Goal: Task Accomplishment & Management: Use online tool/utility

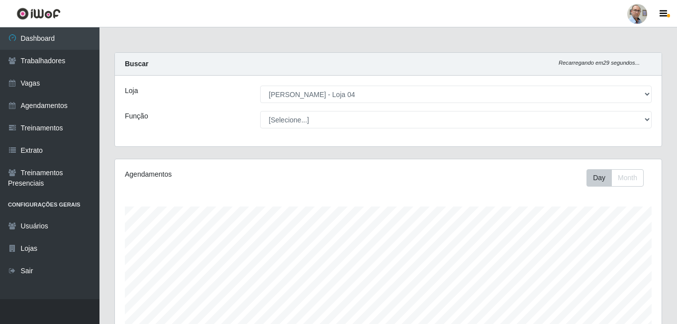
select select "251"
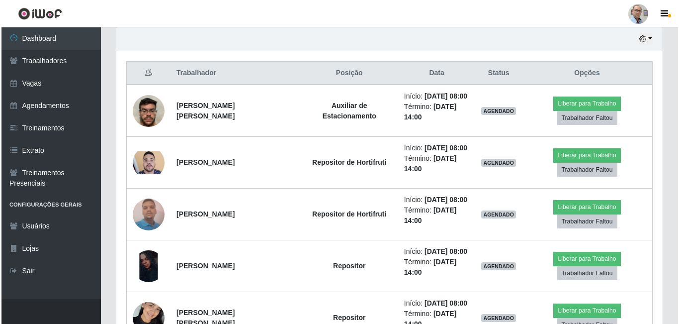
scroll to position [334, 0]
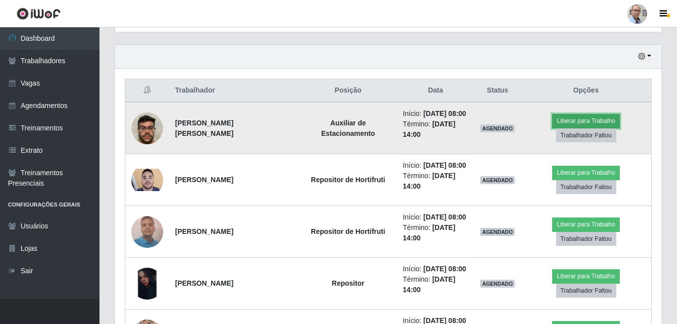
click at [600, 127] on button "Liberar para Trabalho" at bounding box center [585, 121] width 67 height 14
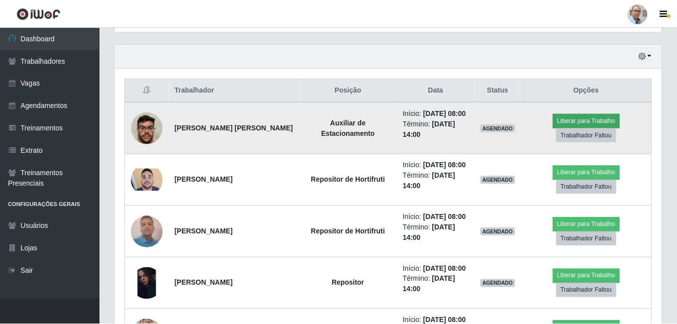
scroll to position [206, 542]
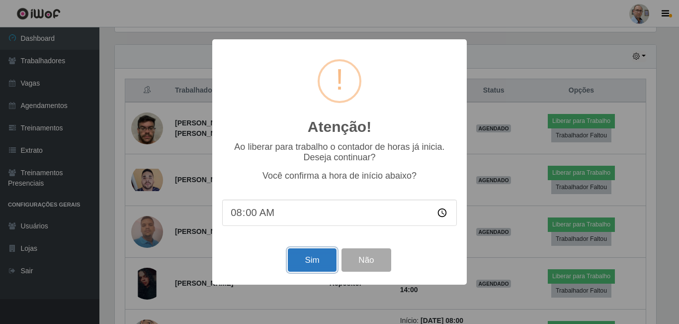
click at [309, 260] on button "Sim" at bounding box center [312, 259] width 48 height 23
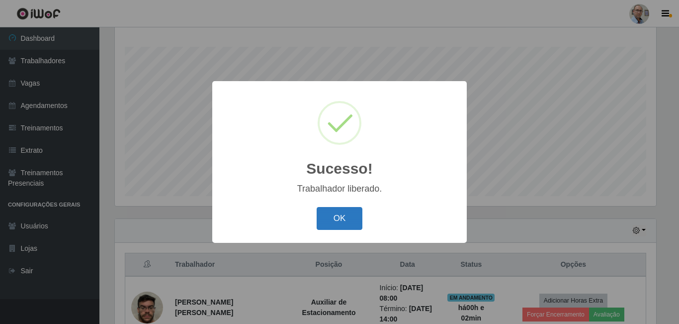
click at [343, 226] on button "OK" at bounding box center [340, 218] width 46 height 23
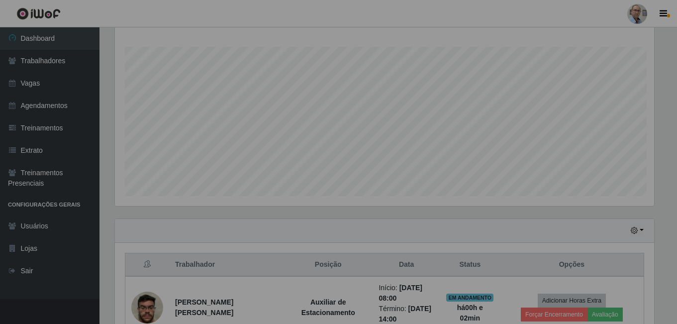
scroll to position [206, 546]
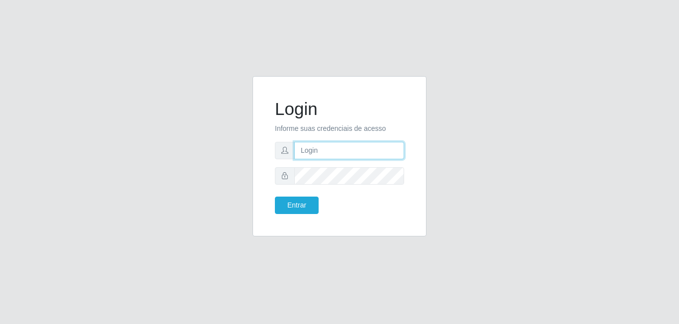
type input "[EMAIL_ADDRESS][DOMAIN_NAME]"
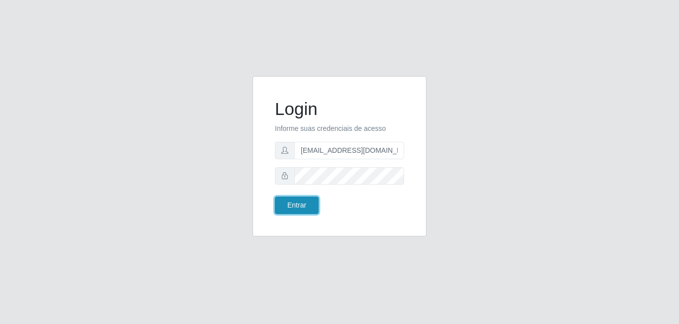
click at [299, 205] on button "Entrar" at bounding box center [297, 204] width 44 height 17
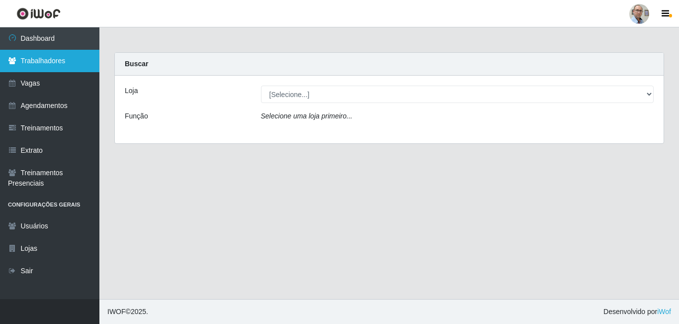
click at [27, 59] on link "Trabalhadores" at bounding box center [49, 61] width 99 height 22
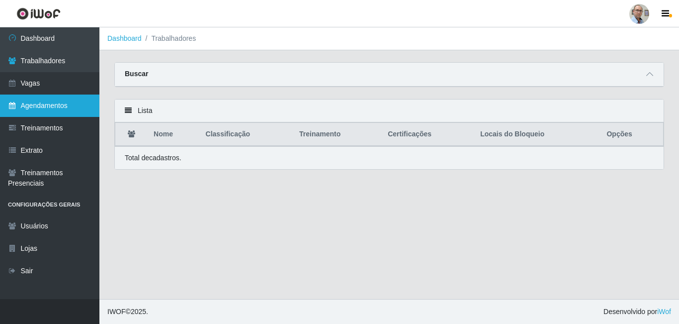
click at [49, 112] on link "Agendamentos" at bounding box center [49, 105] width 99 height 22
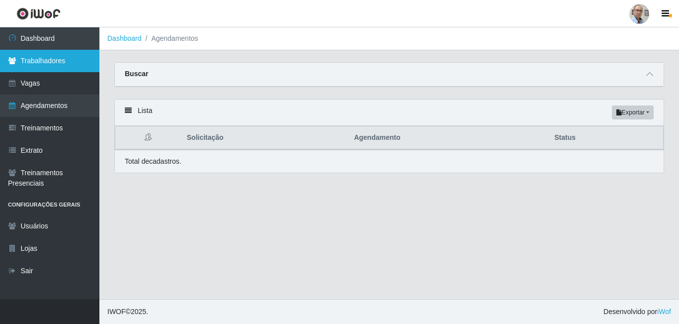
click at [32, 63] on link "Trabalhadores" at bounding box center [49, 61] width 99 height 22
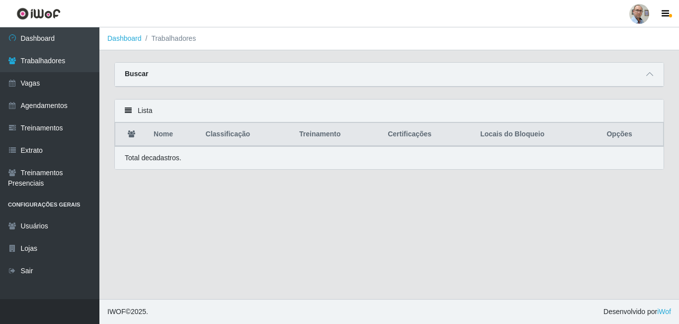
click at [149, 39] on li "Trabalhadores" at bounding box center [169, 38] width 55 height 10
click at [173, 34] on li "Trabalhadores" at bounding box center [169, 38] width 55 height 10
drag, startPoint x: 138, startPoint y: 43, endPoint x: 0, endPoint y: 2, distance: 143.6
click at [137, 43] on li "Dashboard" at bounding box center [124, 38] width 34 height 10
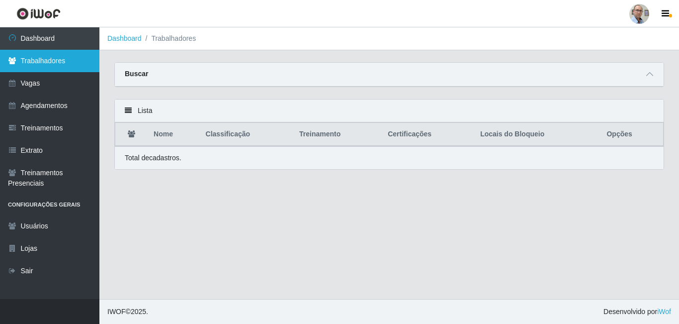
click at [39, 60] on link "Trabalhadores" at bounding box center [49, 61] width 99 height 22
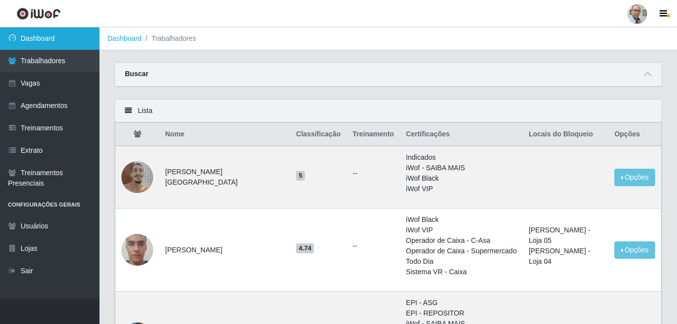
click at [23, 38] on link "Dashboard" at bounding box center [49, 38] width 99 height 22
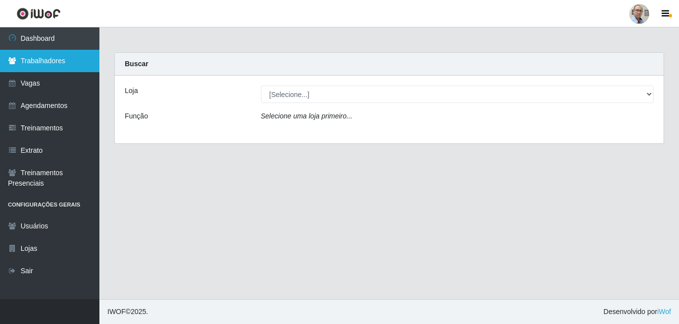
click at [23, 62] on link "Trabalhadores" at bounding box center [49, 61] width 99 height 22
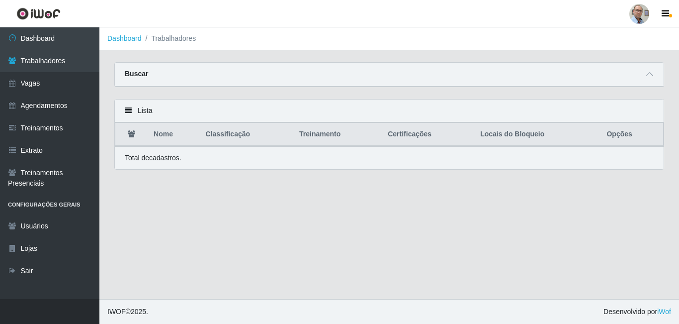
click at [216, 80] on div "Buscar" at bounding box center [389, 75] width 549 height 24
click at [160, 134] on th "Nome" at bounding box center [174, 134] width 52 height 23
click at [132, 113] on div "Lista" at bounding box center [389, 110] width 549 height 23
drag, startPoint x: 122, startPoint y: 108, endPoint x: 136, endPoint y: 178, distance: 71.5
click at [119, 124] on div "Lista Nome Classificação Treinamento Certificações Locais do Bloqueio Opções To…" at bounding box center [389, 134] width 550 height 71
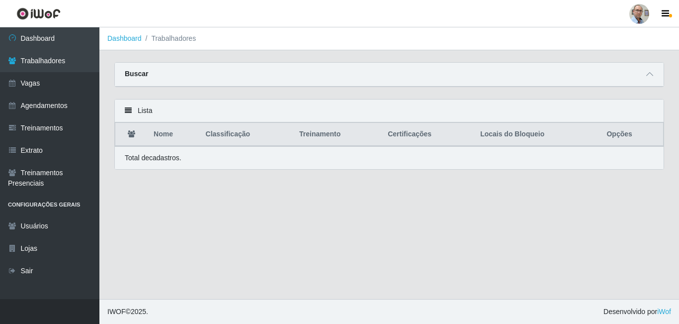
click at [144, 161] on p "Total de cadastros." at bounding box center [153, 158] width 57 height 10
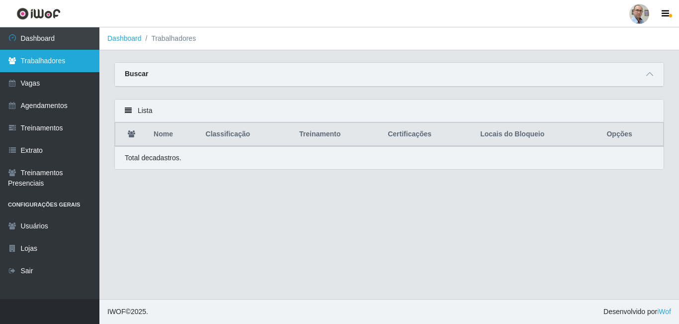
click at [27, 55] on link "Trabalhadores" at bounding box center [49, 61] width 99 height 22
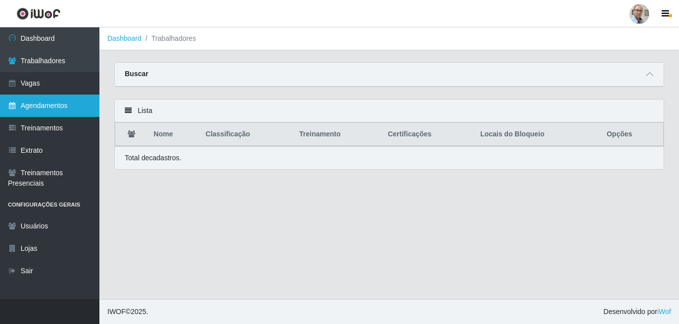
click at [27, 105] on link "Agendamentos" at bounding box center [49, 105] width 99 height 22
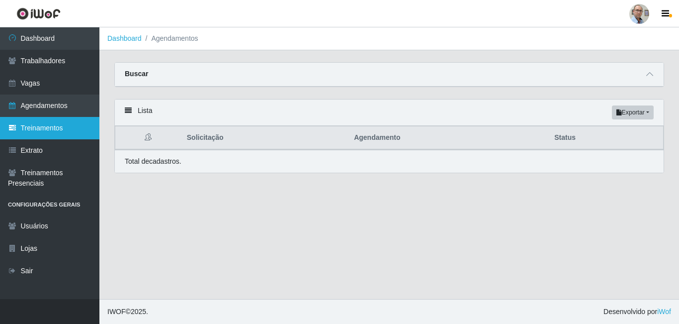
click at [36, 132] on link "Treinamentos" at bounding box center [49, 128] width 99 height 22
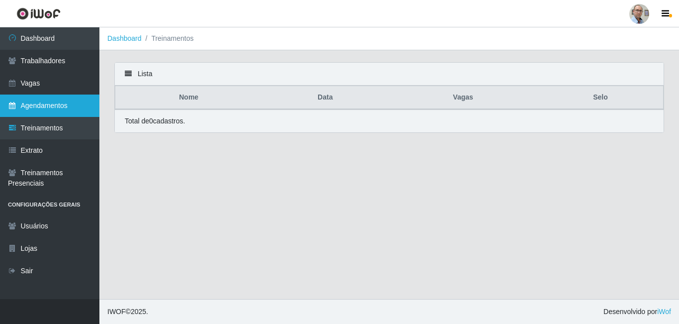
click at [36, 103] on link "Agendamentos" at bounding box center [49, 105] width 99 height 22
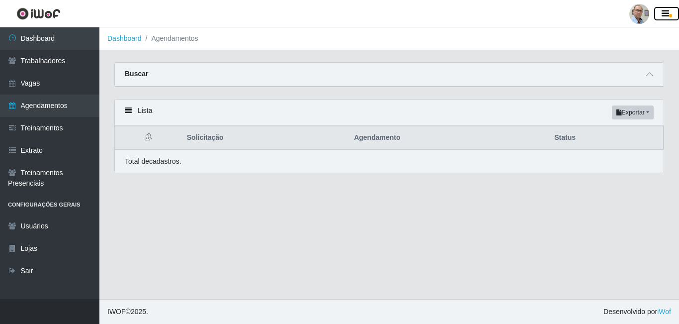
click at [667, 10] on icon "button" at bounding box center [665, 13] width 7 height 9
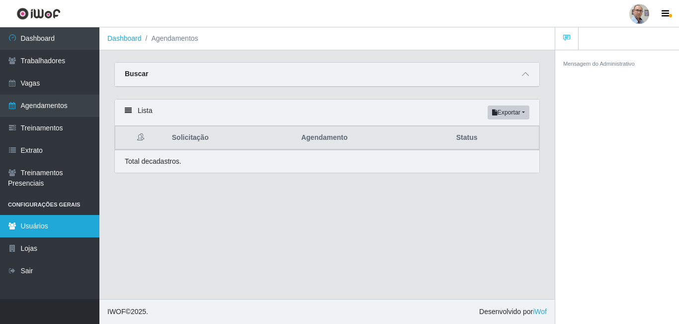
click at [14, 235] on link "Usuários" at bounding box center [49, 226] width 99 height 22
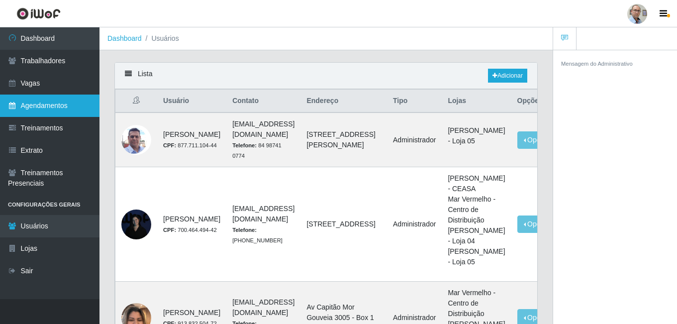
click at [35, 101] on link "Agendamentos" at bounding box center [49, 105] width 99 height 22
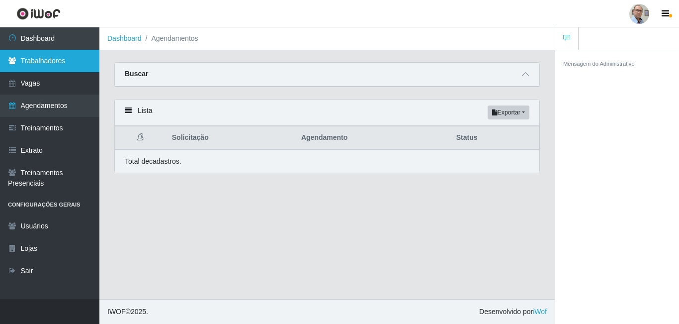
click at [25, 67] on link "Trabalhadores" at bounding box center [49, 61] width 99 height 22
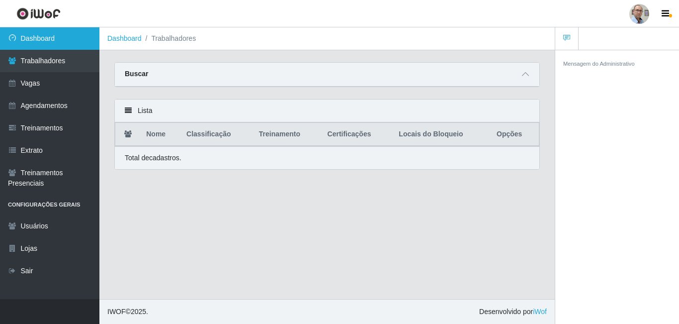
click at [31, 46] on link "Dashboard" at bounding box center [49, 38] width 99 height 22
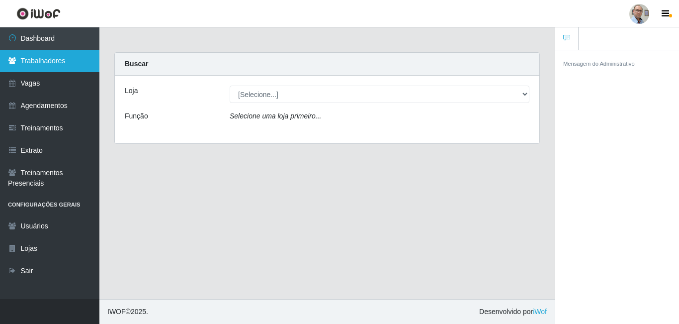
click at [70, 72] on link "Trabalhadores" at bounding box center [49, 61] width 99 height 22
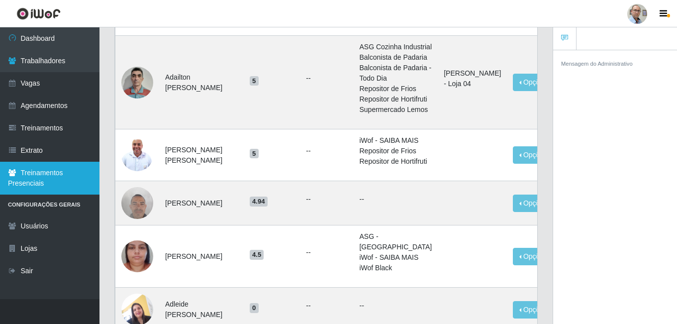
scroll to position [427, 0]
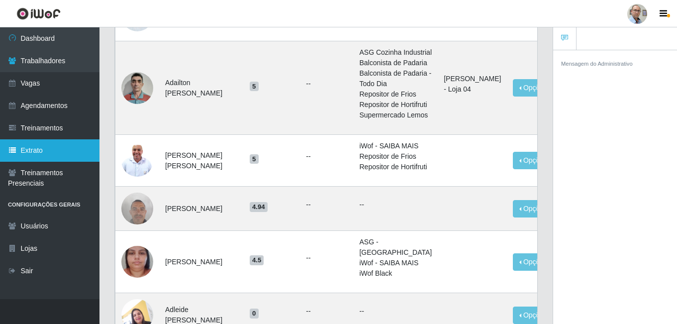
click at [32, 156] on link "Extrato" at bounding box center [49, 150] width 99 height 22
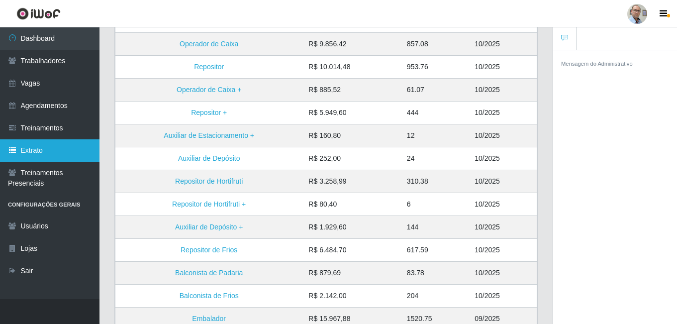
scroll to position [237, 0]
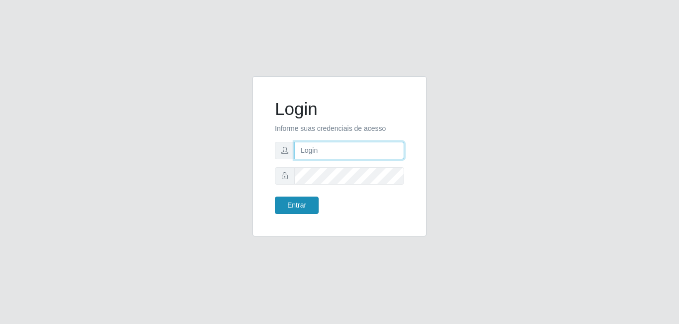
type input "[EMAIL_ADDRESS][DOMAIN_NAME]"
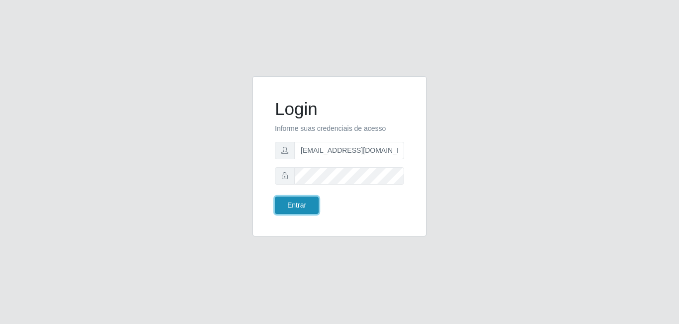
click at [307, 207] on button "Entrar" at bounding box center [297, 204] width 44 height 17
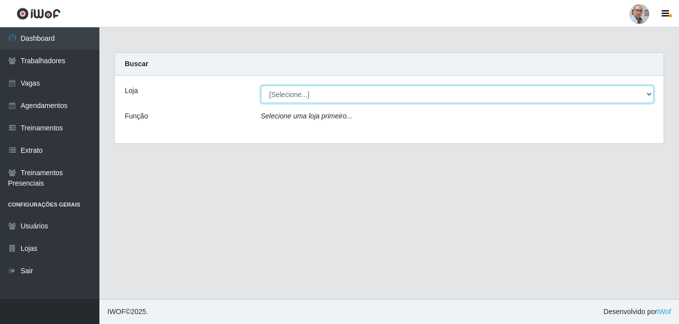
click at [651, 95] on select "[Selecione...] Mar Vermelho - Loja 04" at bounding box center [457, 94] width 393 height 17
select select "251"
click at [261, 86] on select "[Selecione...] Mar Vermelho - Loja 04" at bounding box center [457, 94] width 393 height 17
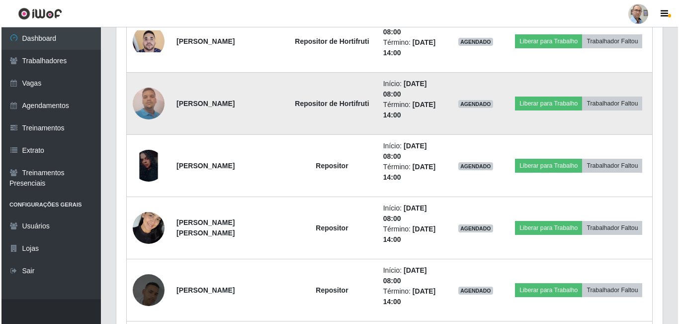
scroll to position [497, 0]
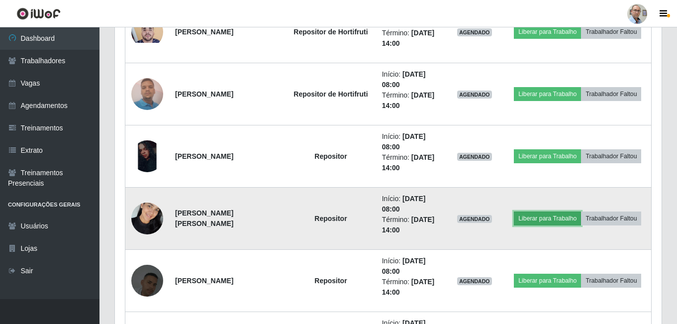
click at [542, 220] on button "Liberar para Trabalho" at bounding box center [547, 218] width 67 height 14
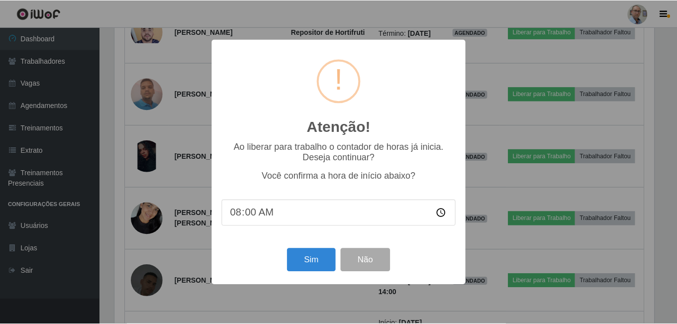
scroll to position [206, 542]
click at [307, 257] on button "Sim" at bounding box center [312, 259] width 48 height 23
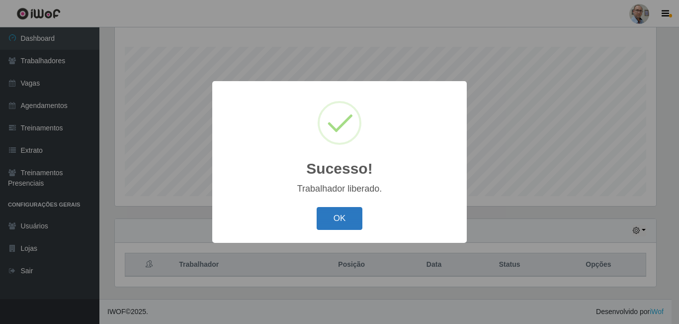
click at [342, 221] on button "OK" at bounding box center [340, 218] width 46 height 23
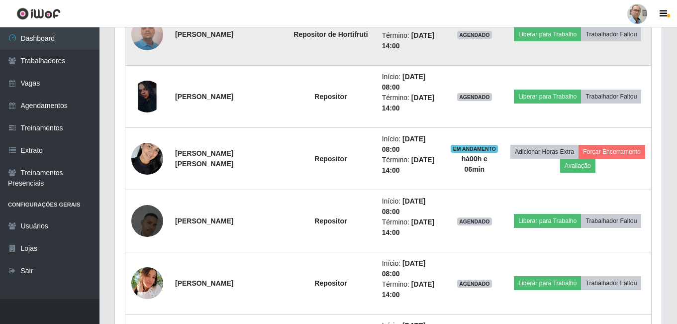
scroll to position [557, 0]
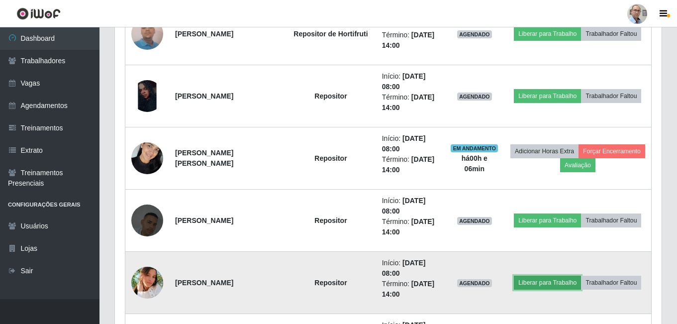
click at [542, 282] on button "Liberar para Trabalho" at bounding box center [547, 282] width 67 height 14
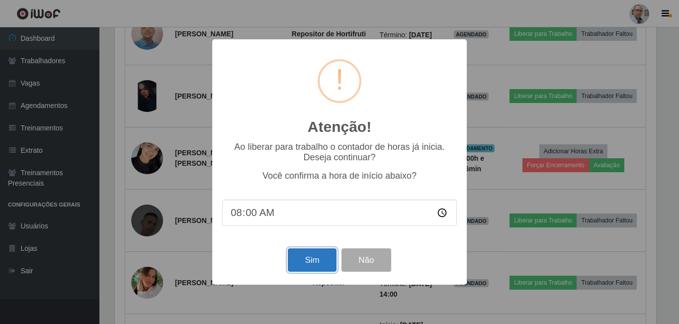
click at [308, 265] on button "Sim" at bounding box center [312, 259] width 48 height 23
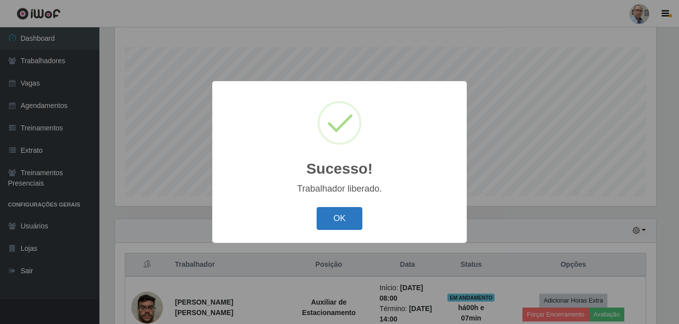
click at [329, 217] on button "OK" at bounding box center [340, 218] width 46 height 23
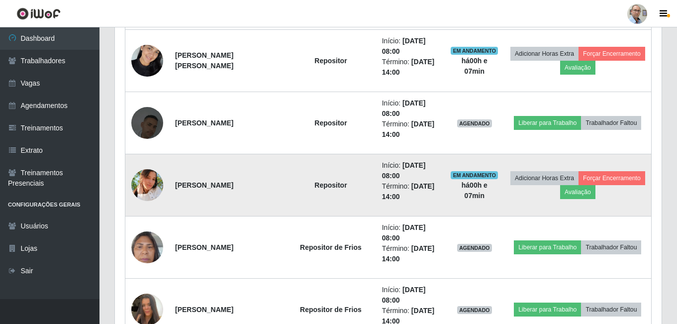
scroll to position [657, 0]
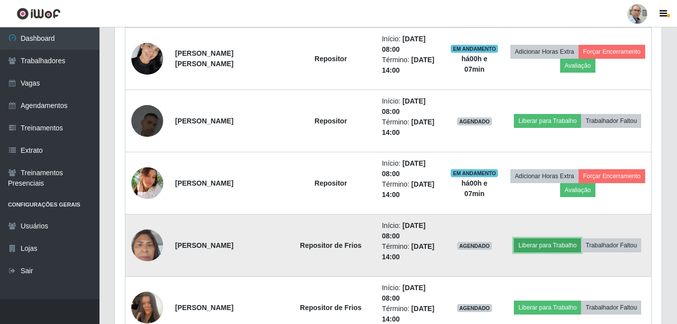
click at [539, 245] on button "Liberar para Trabalho" at bounding box center [547, 245] width 67 height 14
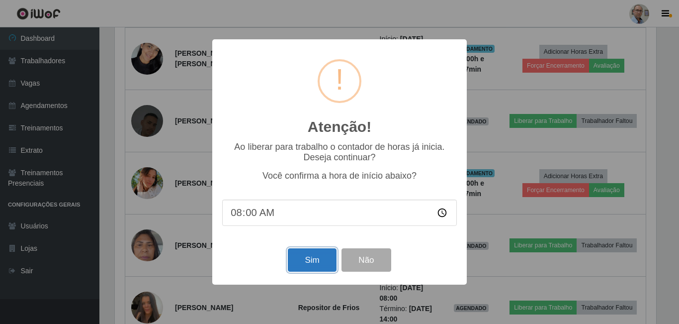
click at [320, 267] on button "Sim" at bounding box center [312, 259] width 48 height 23
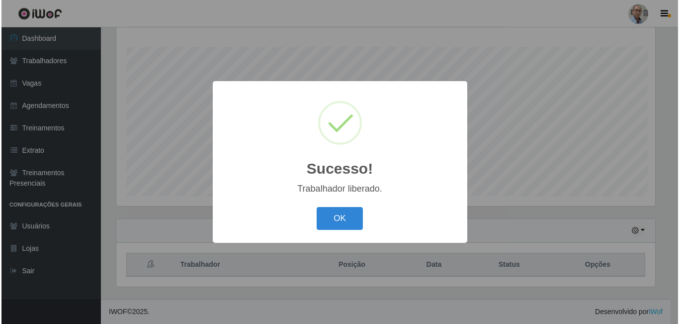
scroll to position [0, 0]
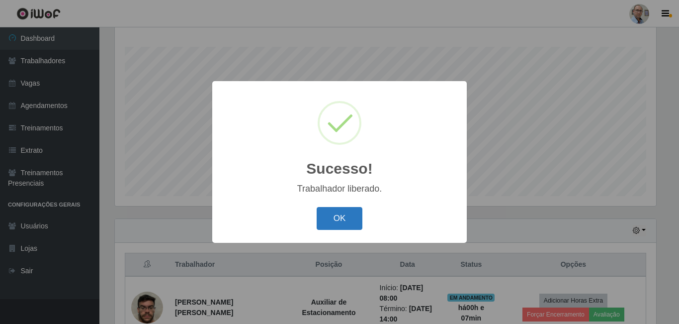
click at [347, 227] on button "OK" at bounding box center [340, 218] width 46 height 23
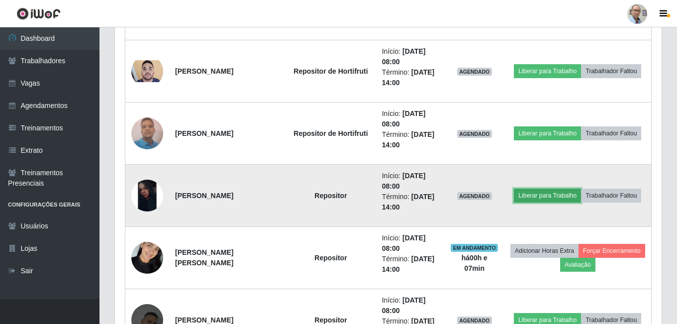
click at [547, 194] on button "Liberar para Trabalho" at bounding box center [547, 195] width 67 height 14
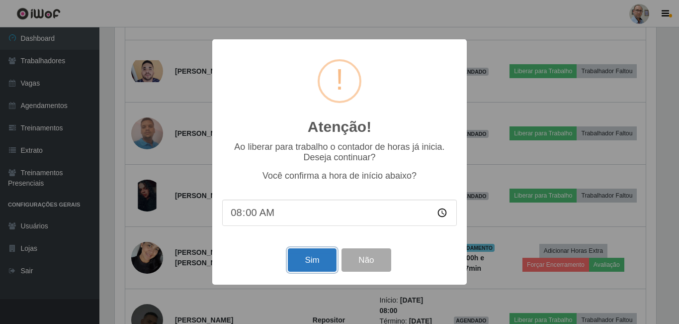
click at [318, 263] on button "Sim" at bounding box center [312, 259] width 48 height 23
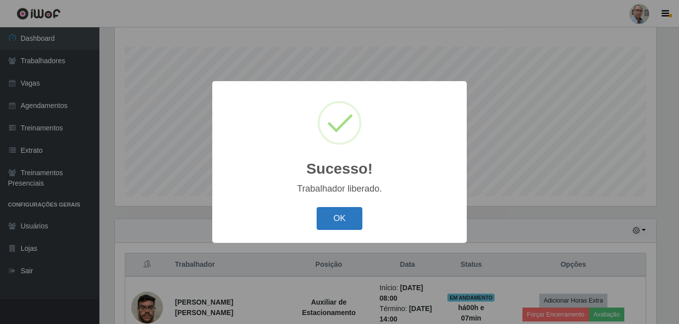
click at [356, 220] on button "OK" at bounding box center [340, 218] width 46 height 23
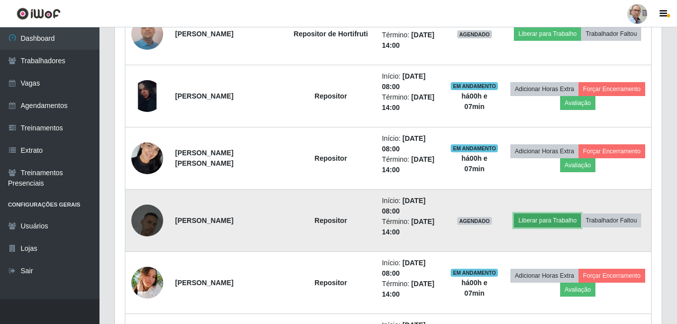
click at [543, 217] on button "Liberar para Trabalho" at bounding box center [547, 220] width 67 height 14
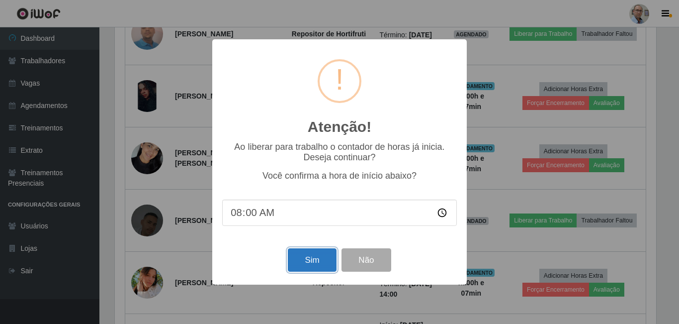
click at [314, 262] on button "Sim" at bounding box center [312, 259] width 48 height 23
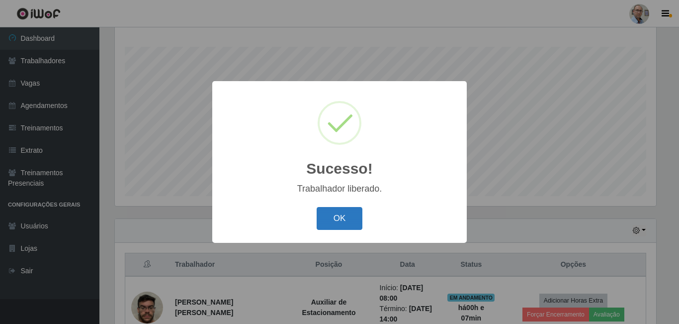
click at [338, 223] on button "OK" at bounding box center [340, 218] width 46 height 23
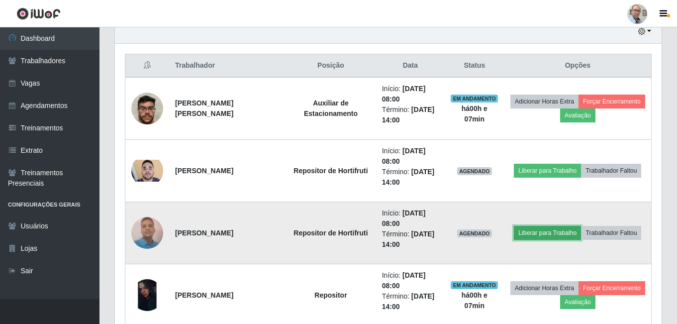
click at [546, 229] on button "Liberar para Trabalho" at bounding box center [547, 233] width 67 height 14
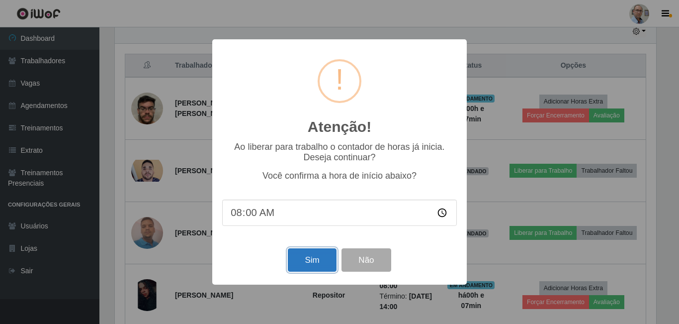
click at [312, 263] on button "Sim" at bounding box center [312, 259] width 48 height 23
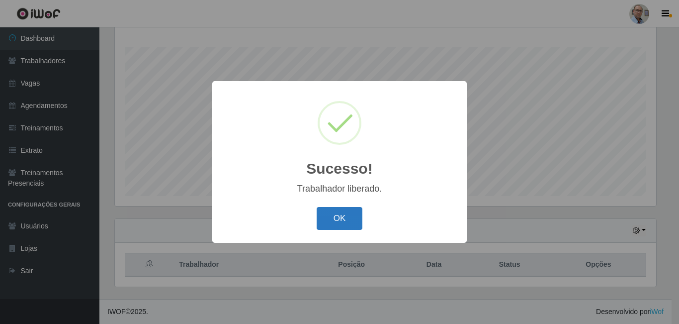
click at [346, 224] on button "OK" at bounding box center [340, 218] width 46 height 23
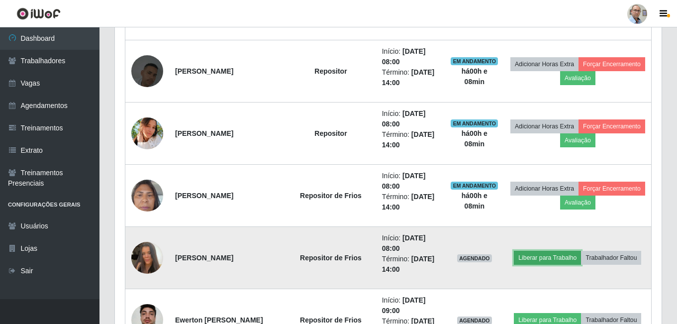
click at [542, 263] on button "Liberar para Trabalho" at bounding box center [547, 258] width 67 height 14
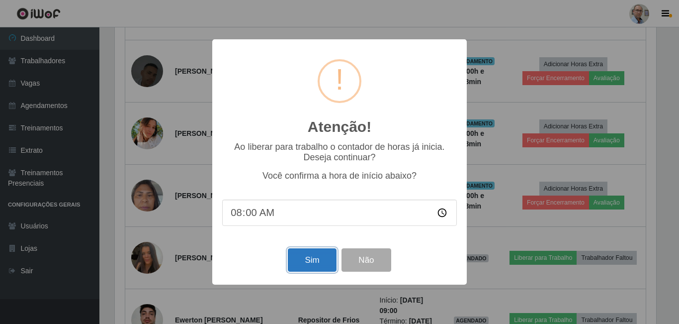
click at [321, 265] on button "Sim" at bounding box center [312, 259] width 48 height 23
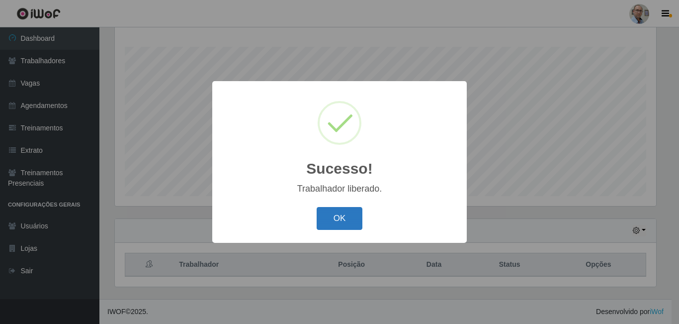
click at [340, 228] on button "OK" at bounding box center [340, 218] width 46 height 23
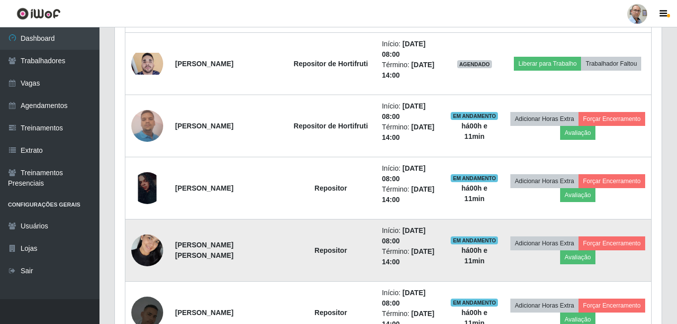
scroll to position [408, 0]
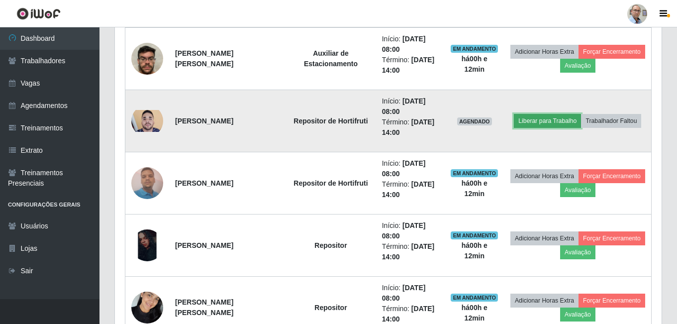
click at [549, 118] on button "Liberar para Trabalho" at bounding box center [547, 121] width 67 height 14
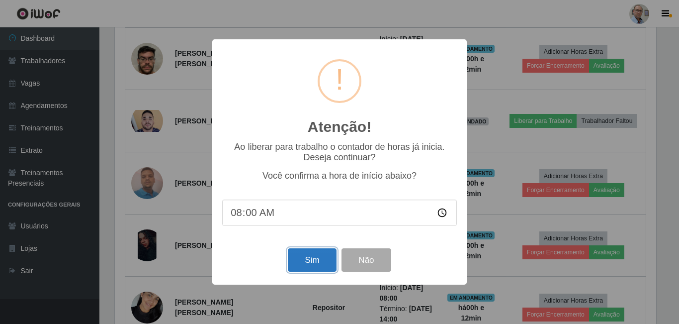
click at [317, 258] on button "Sim" at bounding box center [312, 259] width 48 height 23
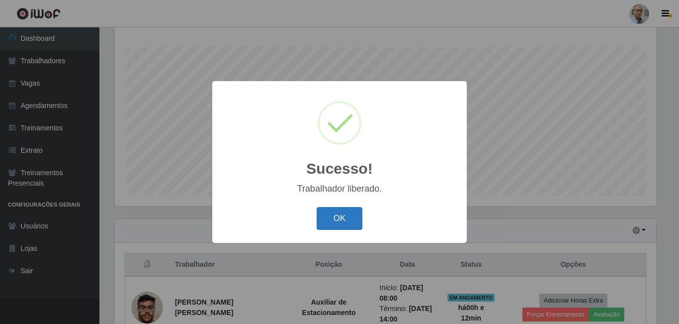
click at [343, 212] on button "OK" at bounding box center [340, 218] width 46 height 23
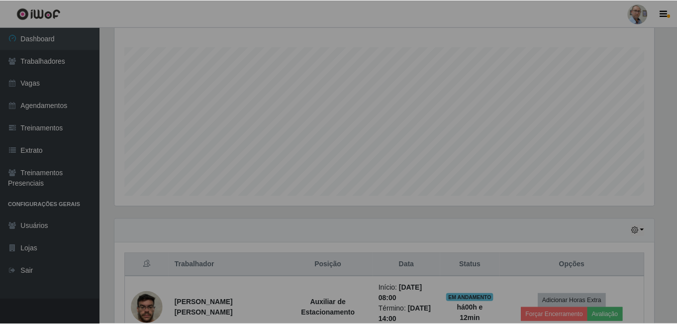
scroll to position [206, 546]
